Goal: Transaction & Acquisition: Obtain resource

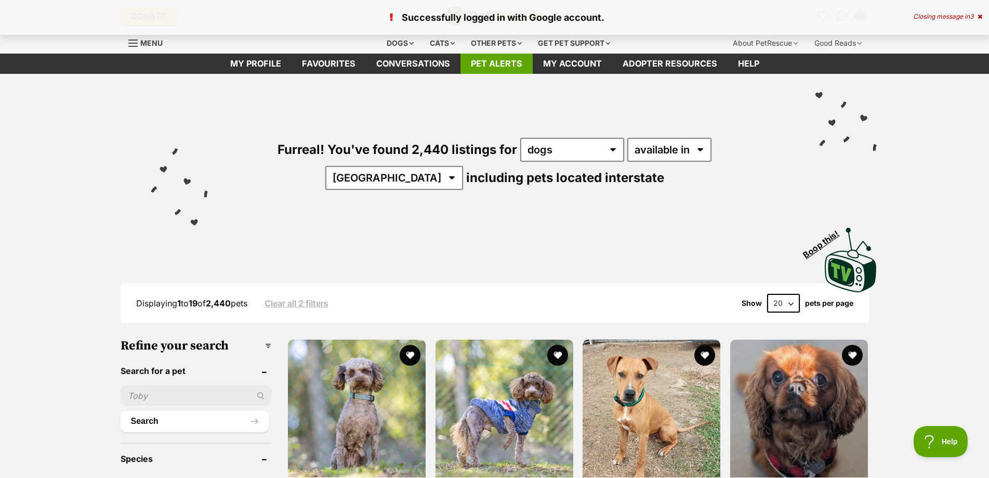
click at [498, 64] on link "Pet alerts" at bounding box center [497, 64] width 72 height 20
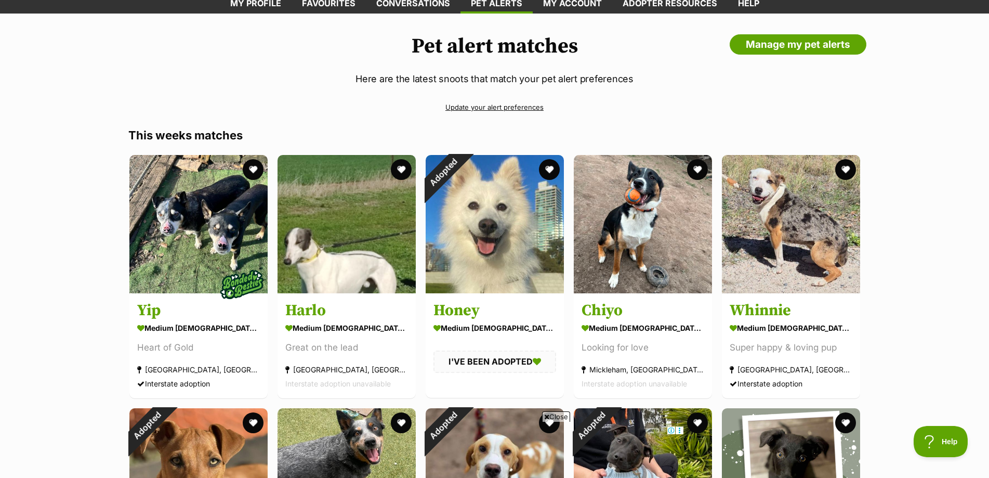
scroll to position [52, 0]
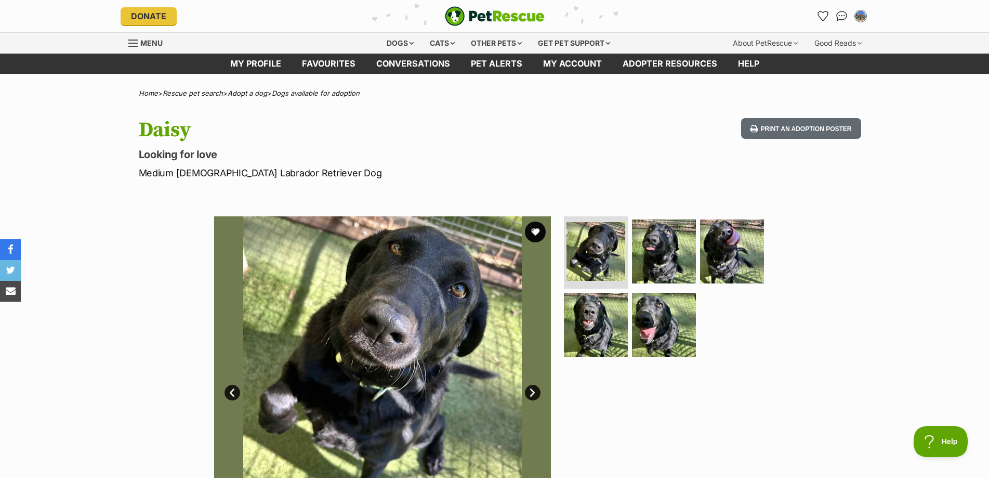
click at [533, 399] on link "Next" at bounding box center [533, 393] width 16 height 16
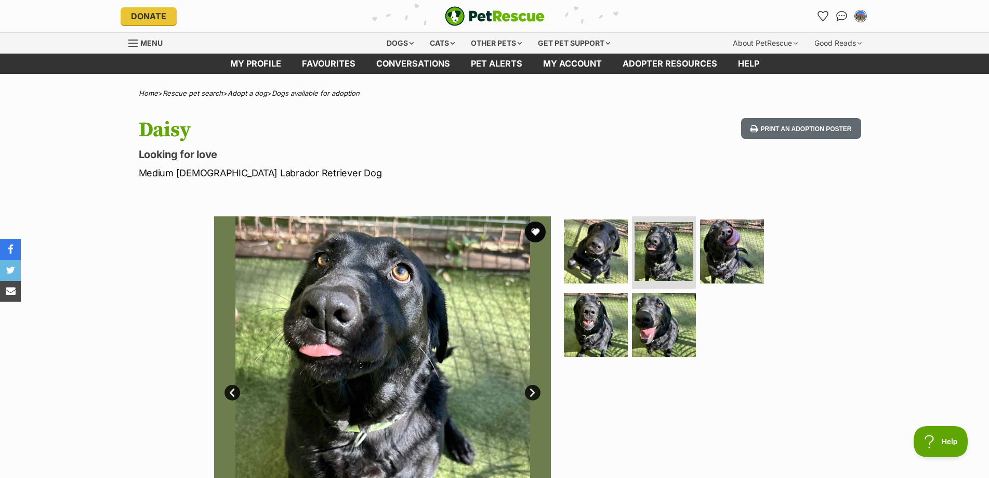
click at [533, 399] on link "Next" at bounding box center [533, 393] width 16 height 16
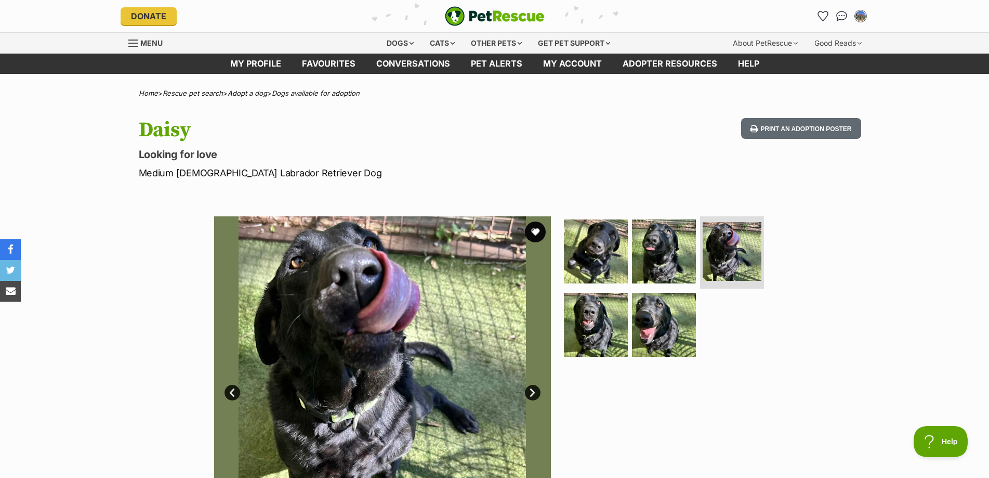
click at [533, 399] on link "Next" at bounding box center [533, 393] width 16 height 16
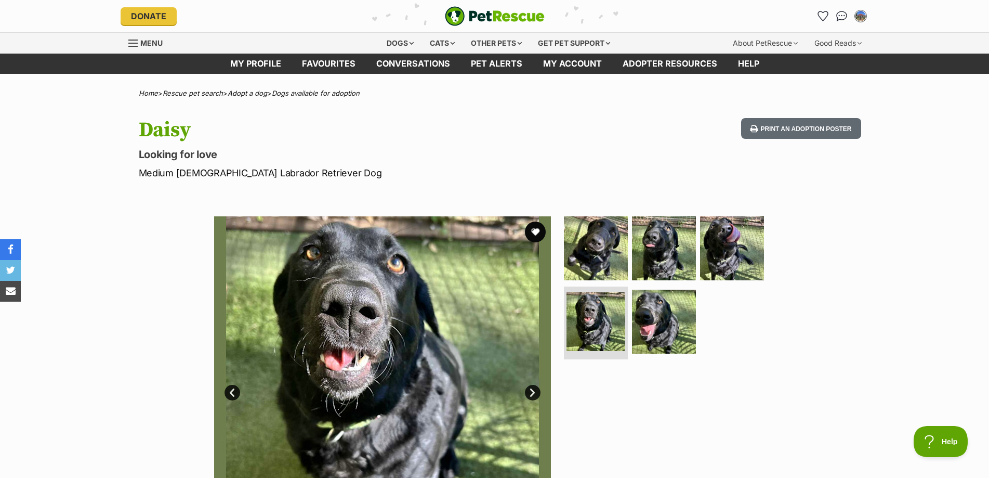
click at [533, 399] on link "Next" at bounding box center [533, 393] width 16 height 16
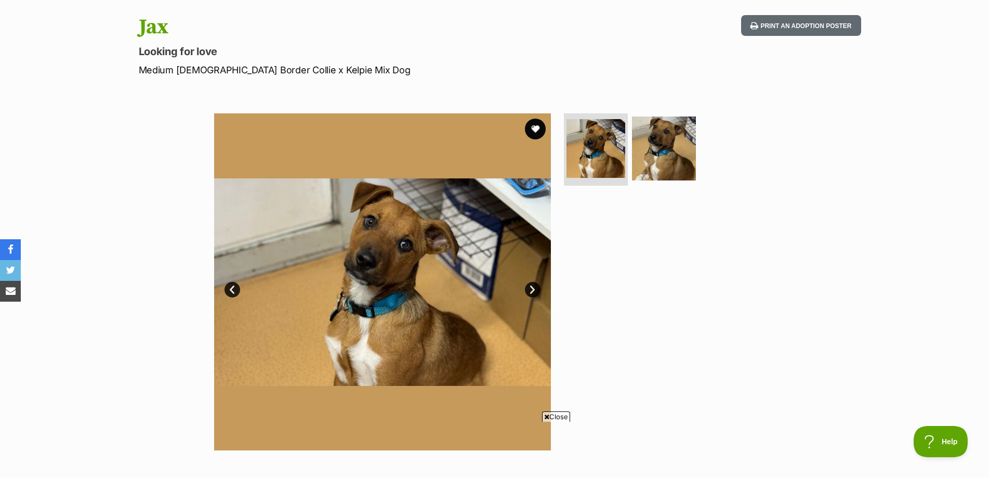
scroll to position [104, 0]
